Goal: Task Accomplishment & Management: Manage account settings

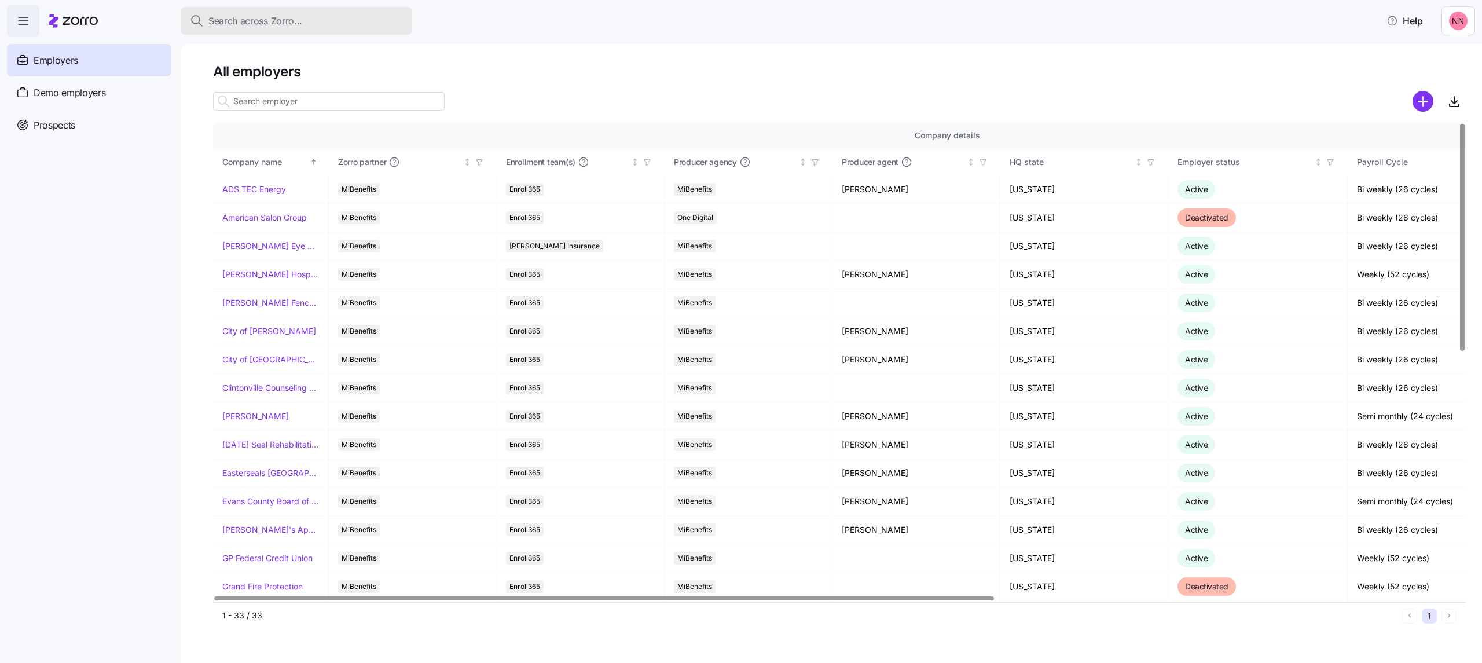
click at [317, 17] on div "Search across Zorro..." at bounding box center [296, 21] width 213 height 14
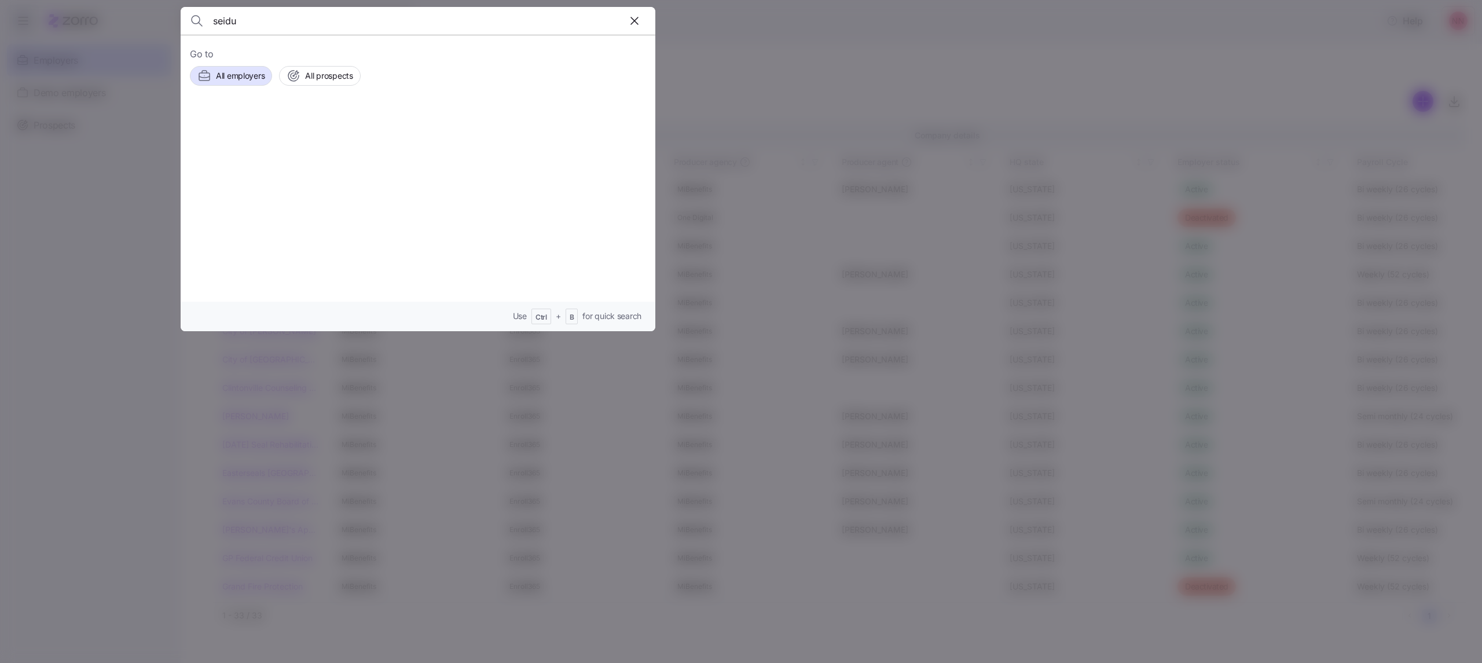
type input "seidu"
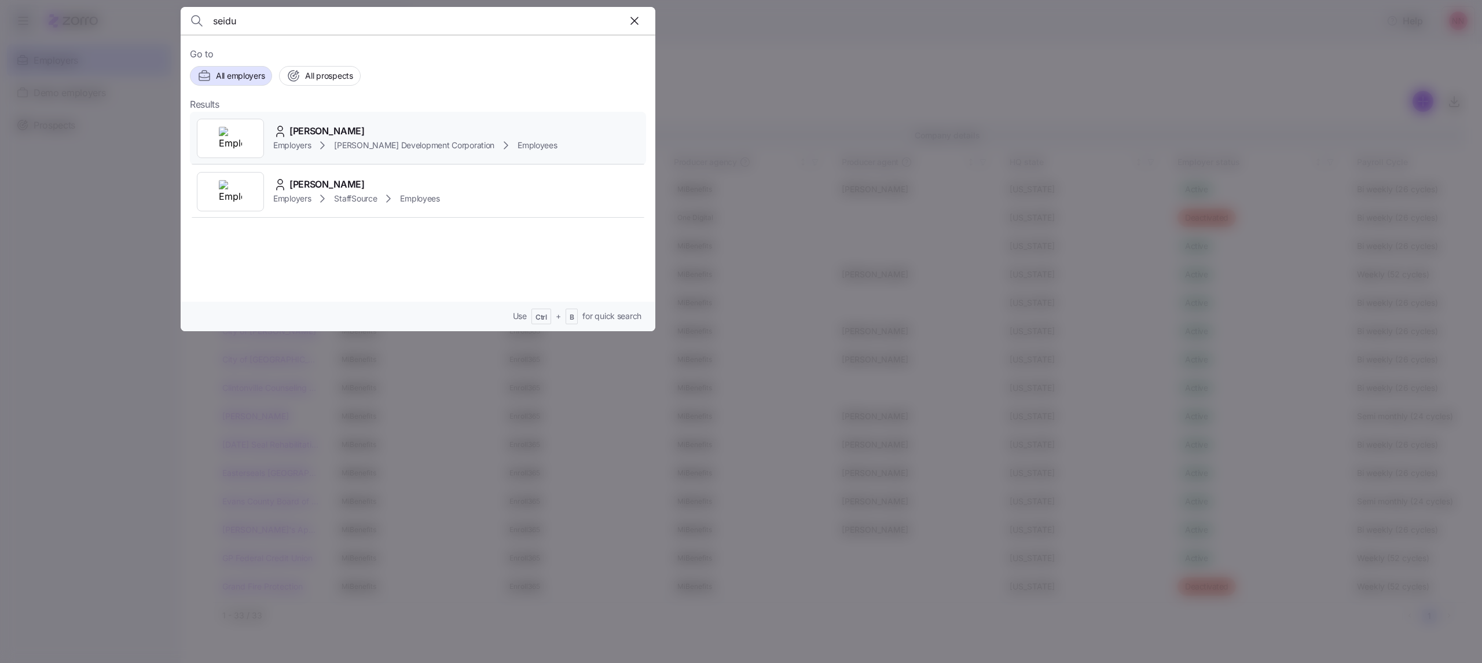
click at [308, 148] on span "Employers" at bounding box center [292, 146] width 38 height 12
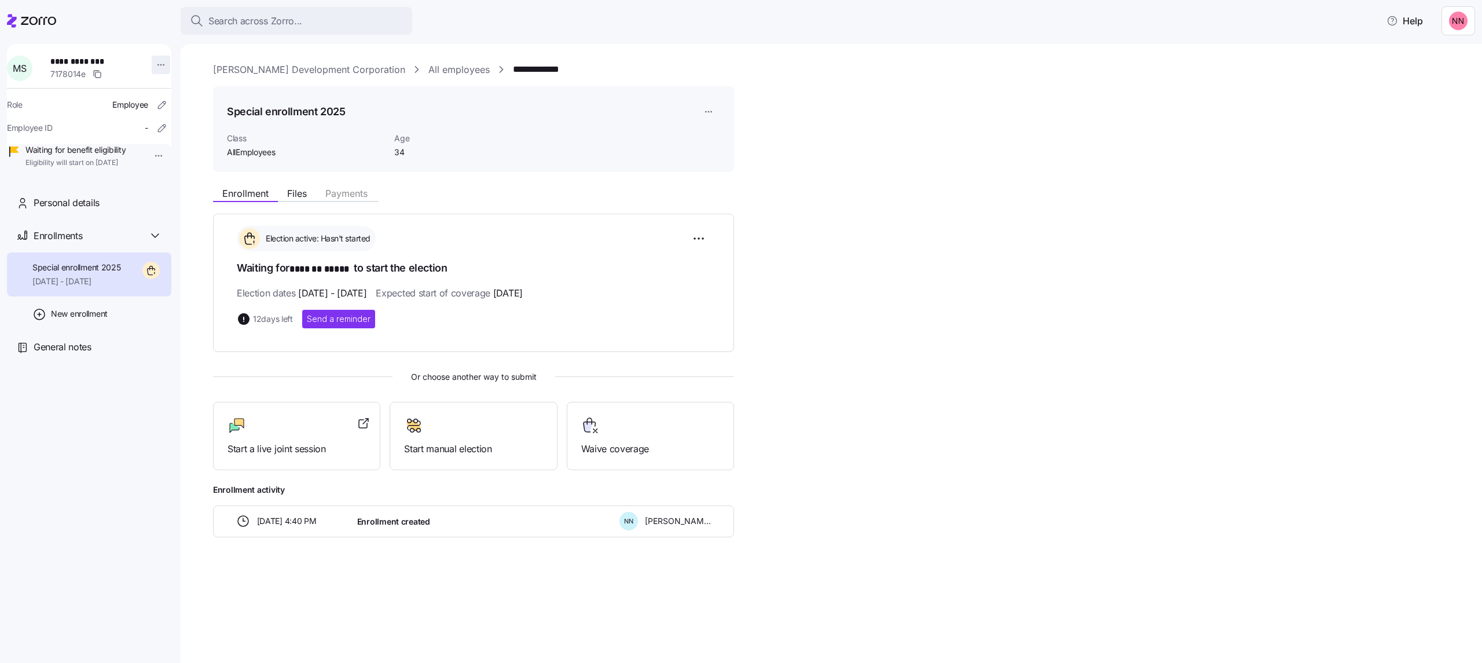
click at [156, 68] on html "**********" at bounding box center [741, 328] width 1482 height 656
click at [191, 96] on div "Account invitation" at bounding box center [203, 92] width 68 height 13
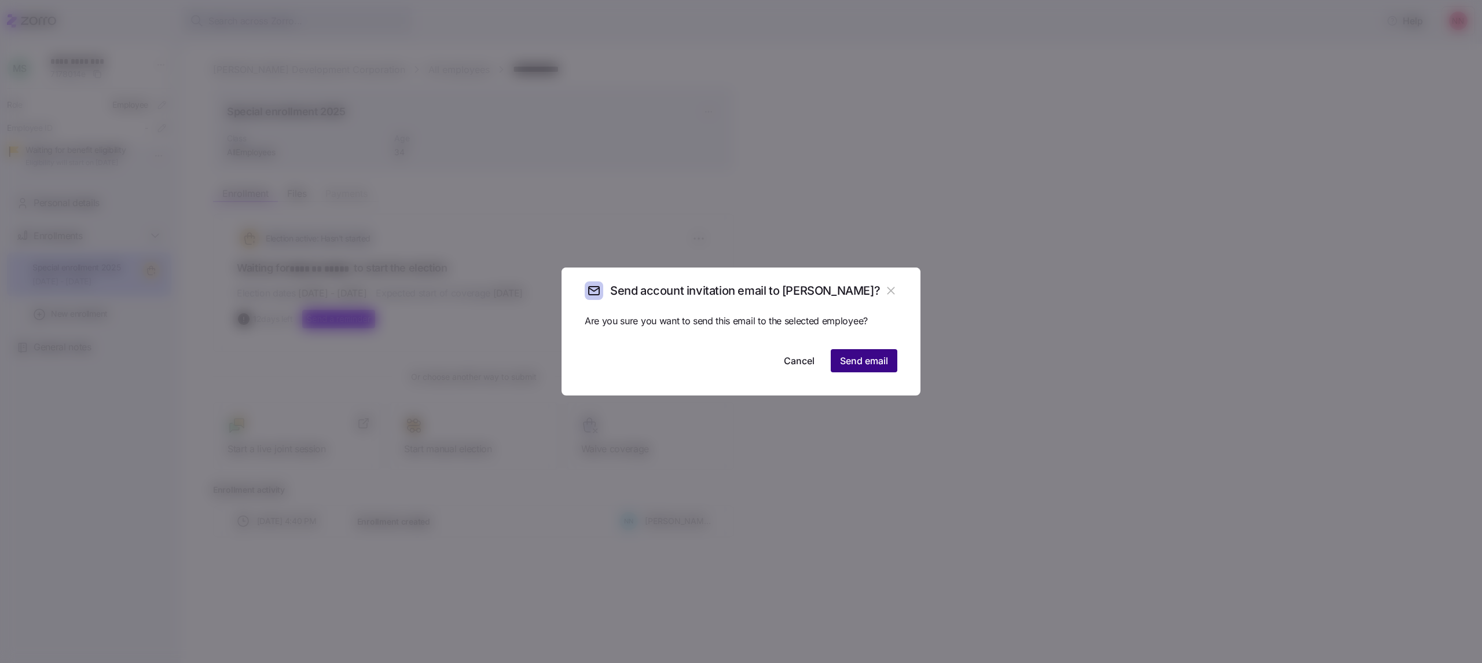
click at [872, 362] on span "Send email" at bounding box center [864, 361] width 48 height 14
